Goal: Information Seeking & Learning: Learn about a topic

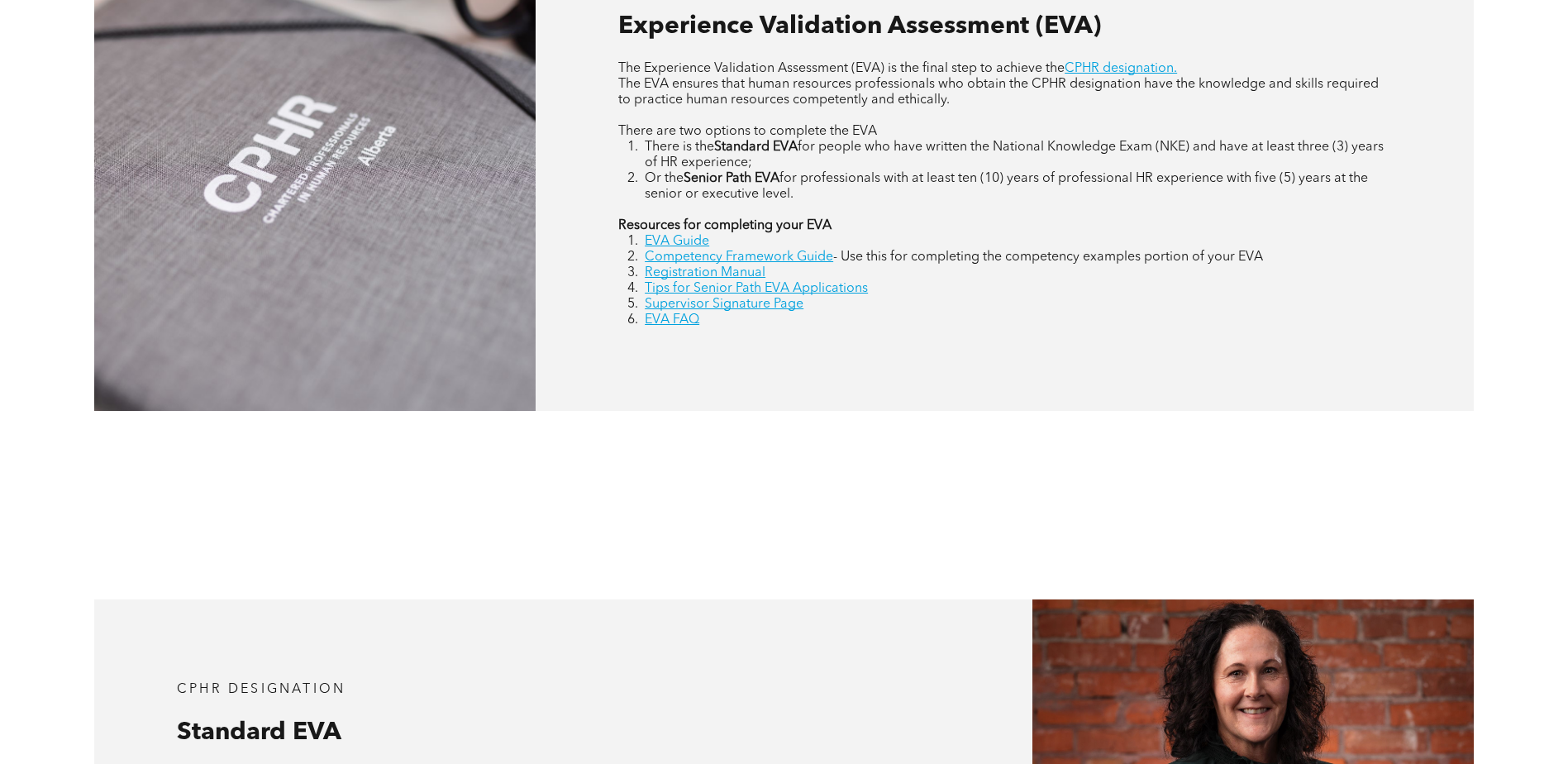
scroll to position [1075, 0]
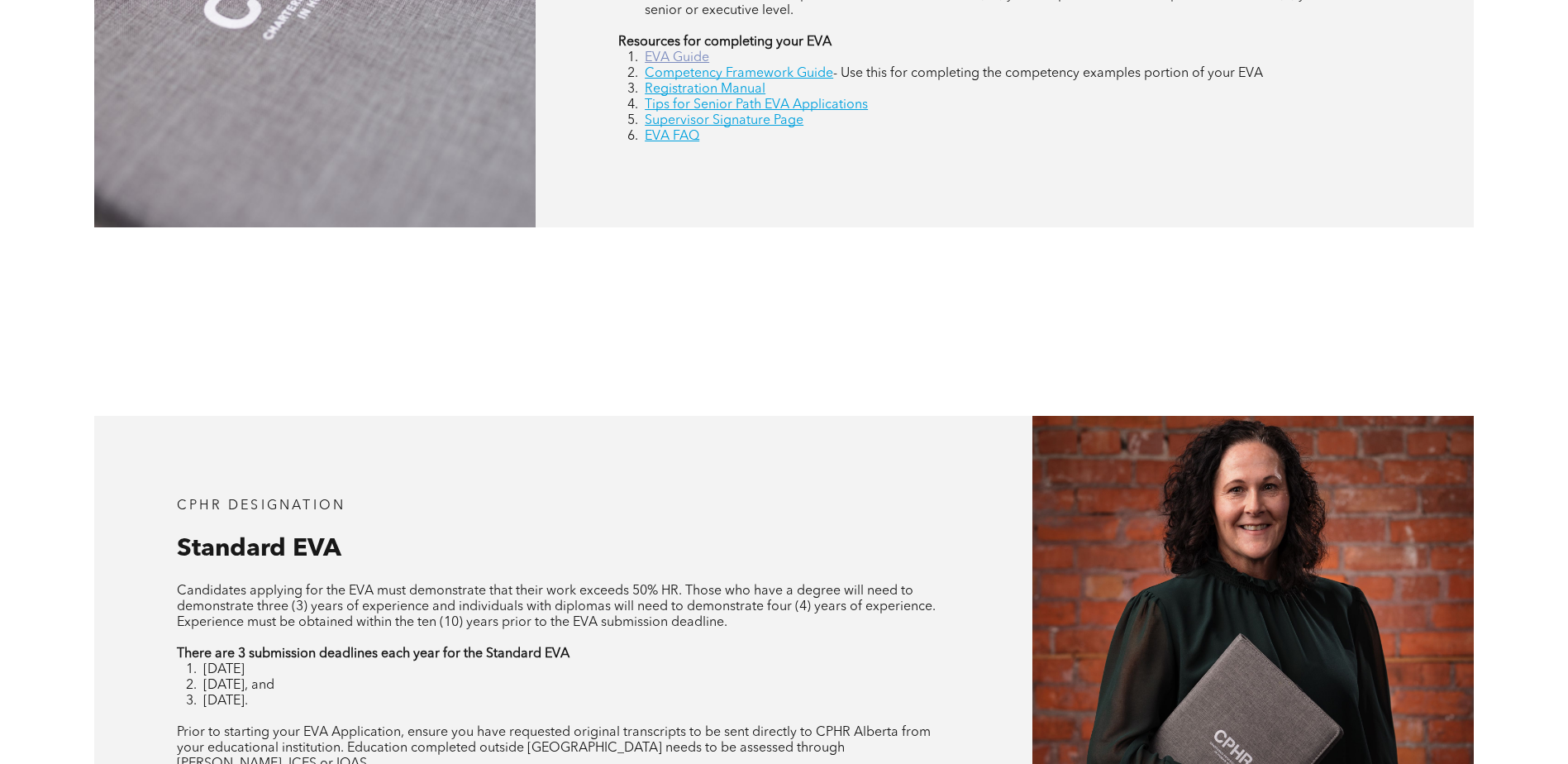
click at [684, 65] on link "EVA Guide" at bounding box center [677, 57] width 65 height 13
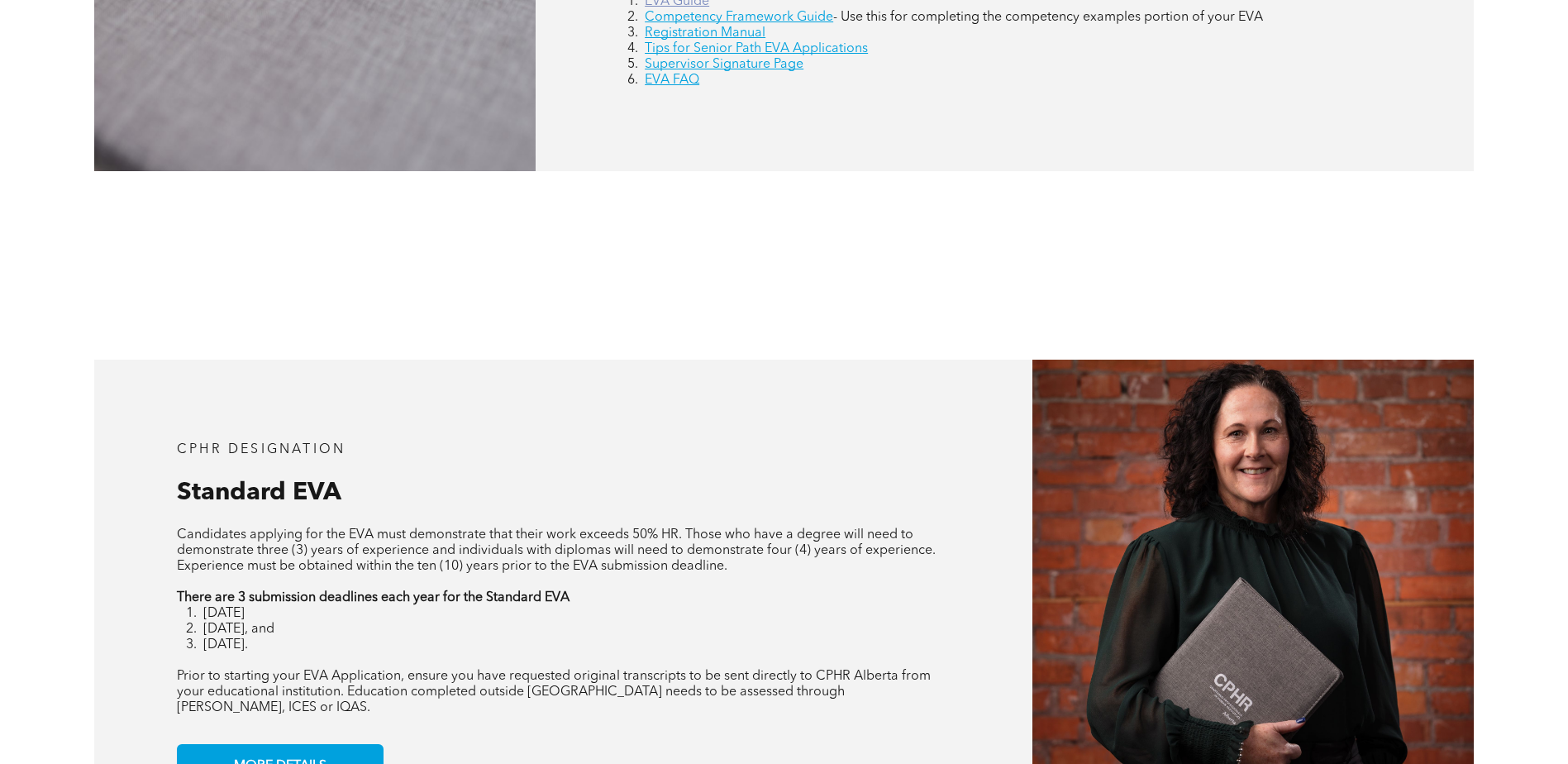
scroll to position [1157, 0]
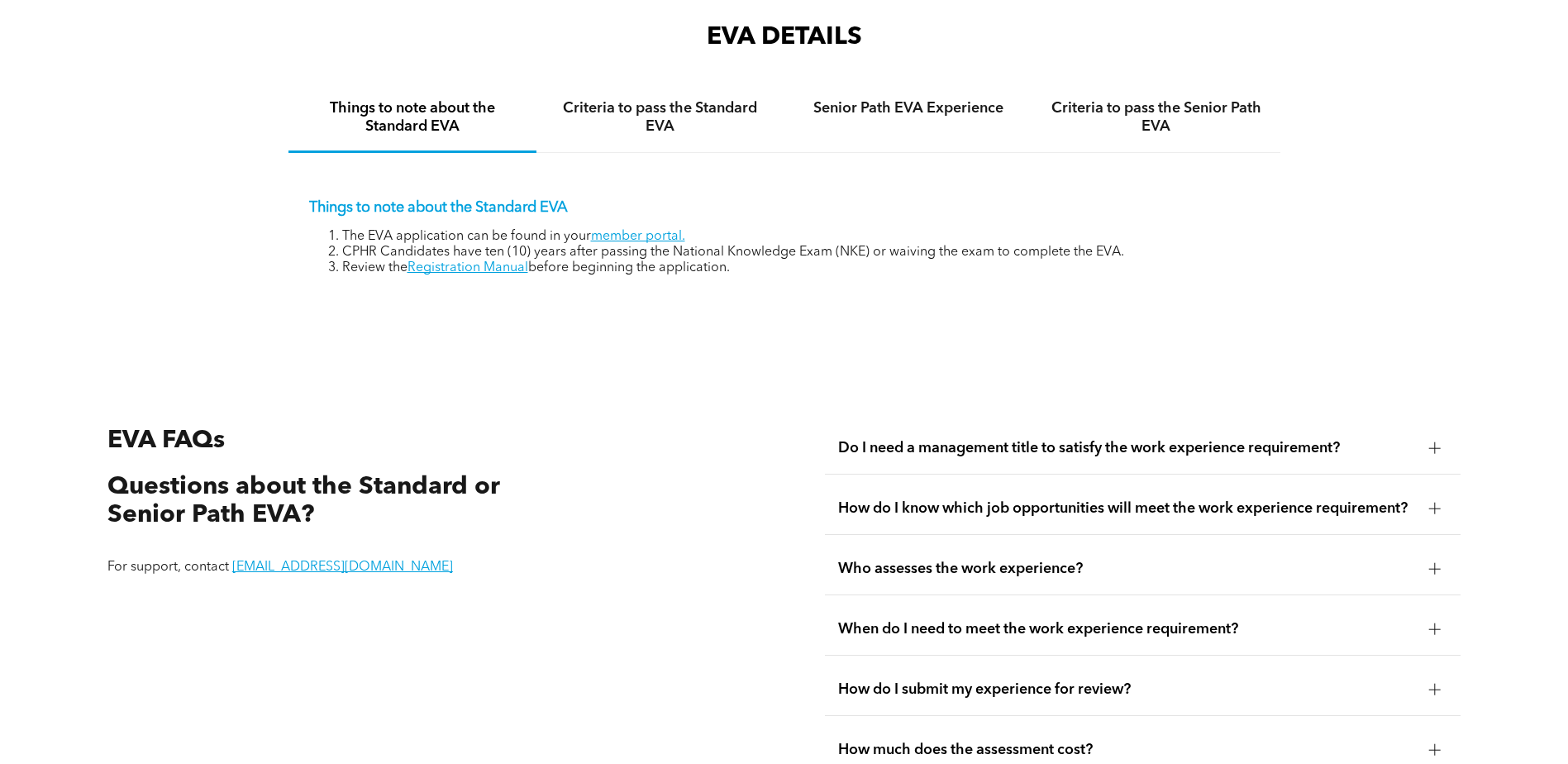
scroll to position [2977, 0]
